Goal: Task Accomplishment & Management: Manage account settings

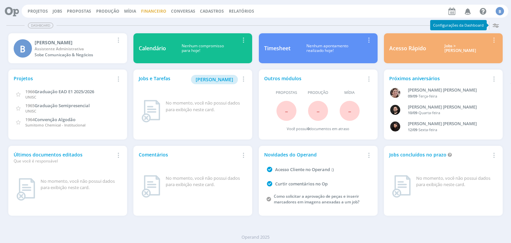
click at [147, 11] on link "Financeiro" at bounding box center [153, 11] width 25 height 6
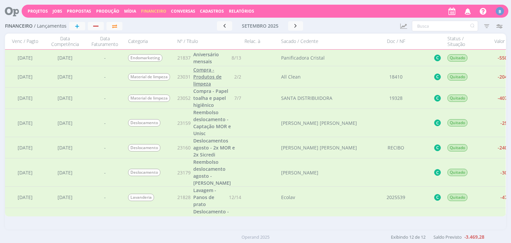
click at [200, 74] on span "Compra - Produtos de limpeza" at bounding box center [207, 77] width 28 height 20
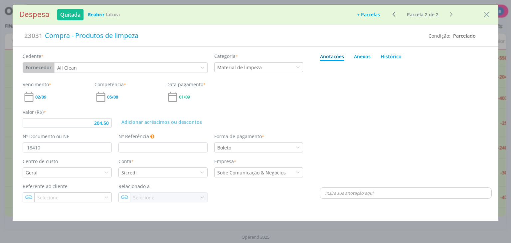
click at [374, 13] on button "+ Parcelas" at bounding box center [369, 14] width 32 height 9
click at [379, 40] on button "Ok" at bounding box center [382, 40] width 12 height 10
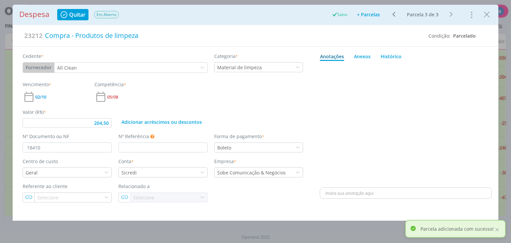
click at [112, 125] on div "Valor (R$) * 204,50" at bounding box center [67, 117] width 96 height 19
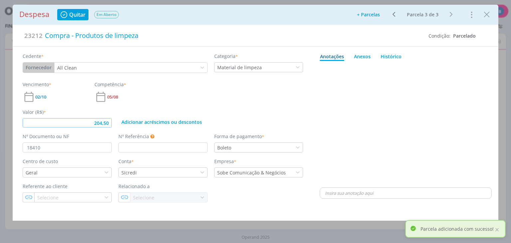
click at [111, 124] on input "204,50" at bounding box center [67, 122] width 89 height 9
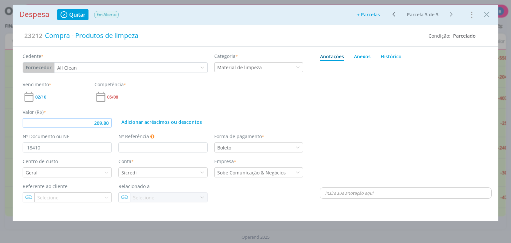
type input "209,80"
click at [78, 142] on input "18410" at bounding box center [67, 147] width 89 height 10
type input "1841"
type input "209,80"
type input "1"
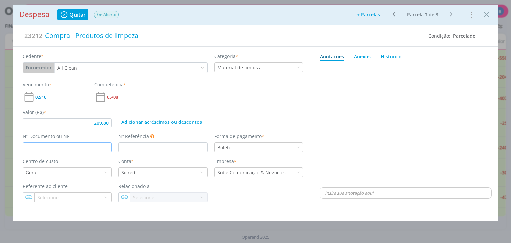
type input "209,80"
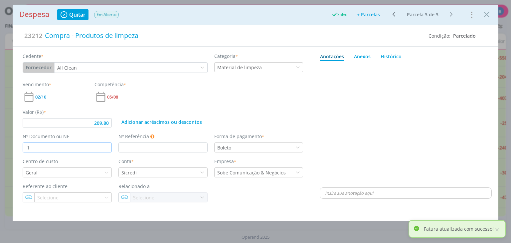
type input "18"
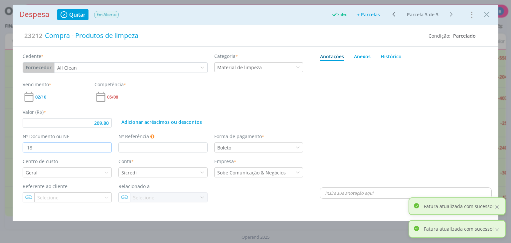
type input "209,80"
type input "187"
type input "209,80"
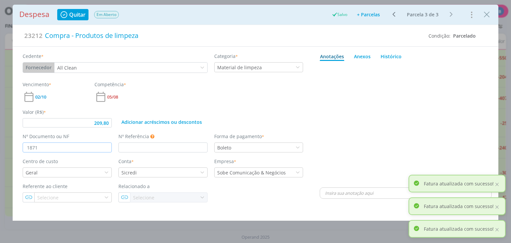
type input "18712"
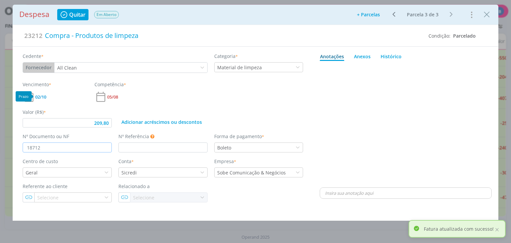
type input "209,80"
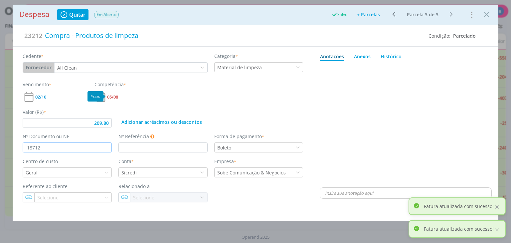
type input "18712"
click at [111, 96] on span "05/08" at bounding box center [112, 97] width 11 height 4
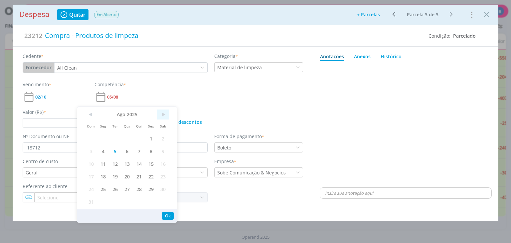
click at [164, 114] on span ">" at bounding box center [163, 114] width 12 height 10
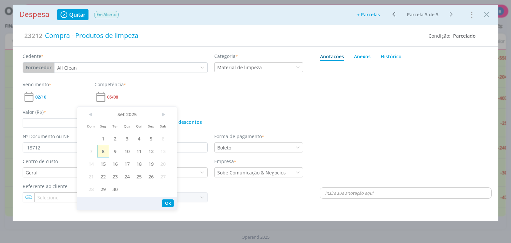
click at [102, 152] on span "8" at bounding box center [103, 151] width 12 height 13
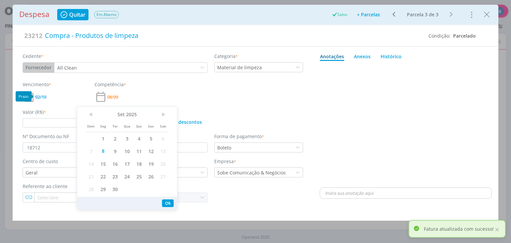
click at [40, 96] on span "02/10" at bounding box center [40, 97] width 11 height 4
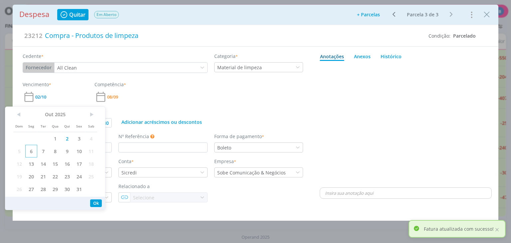
click at [30, 153] on span "6" at bounding box center [31, 151] width 12 height 13
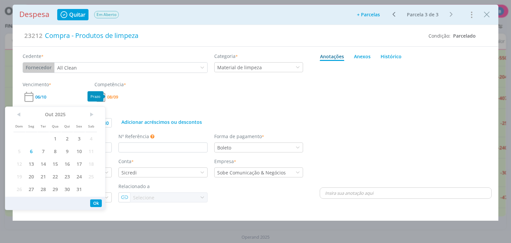
click at [169, 88] on div "Vencimento * 06/10 Competência * 08/09" at bounding box center [162, 92] width 287 height 22
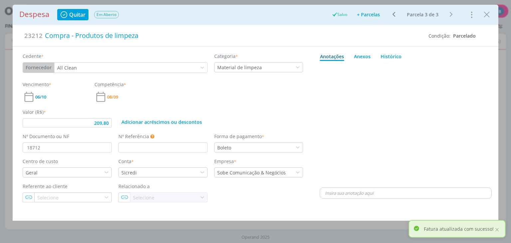
type input "209,80"
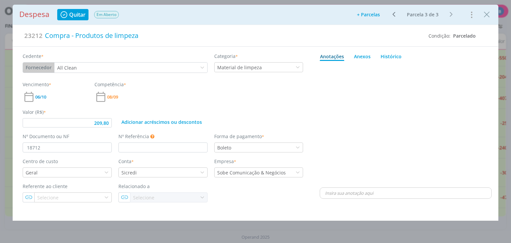
click at [391, 94] on div "dialog" at bounding box center [406, 125] width 172 height 122
click at [483, 11] on icon "Close" at bounding box center [487, 15] width 10 height 10
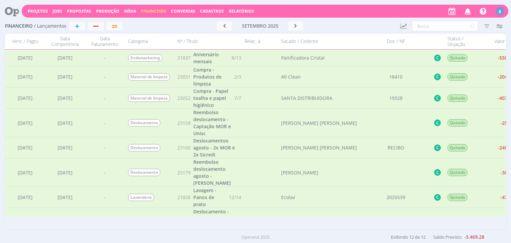
scroll to position [108, 0]
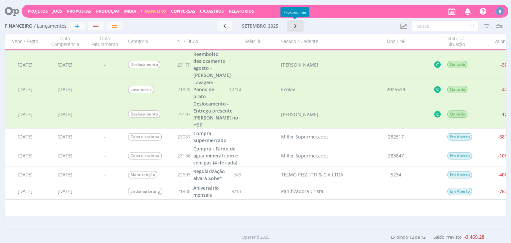
click at [290, 26] on button "button" at bounding box center [295, 25] width 15 height 9
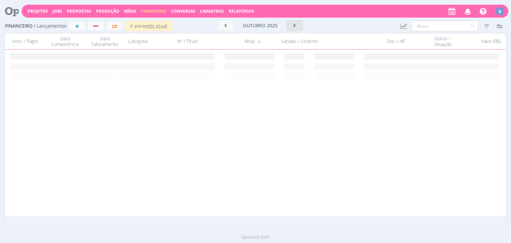
scroll to position [0, 0]
